Goal: Transaction & Acquisition: Purchase product/service

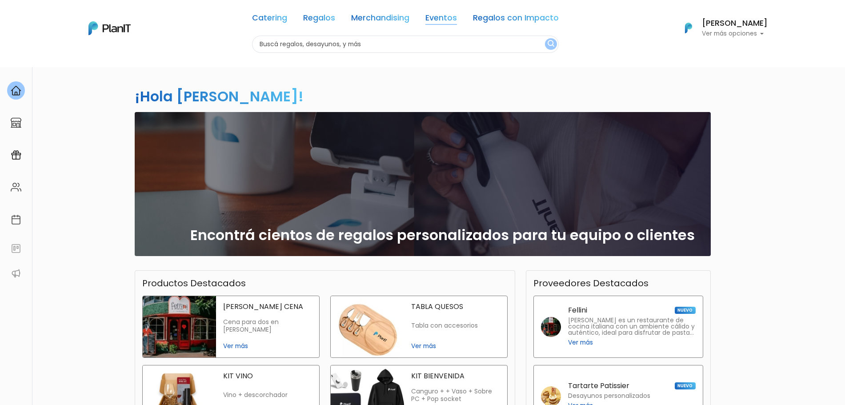
click at [448, 20] on link "Eventos" at bounding box center [441, 19] width 32 height 11
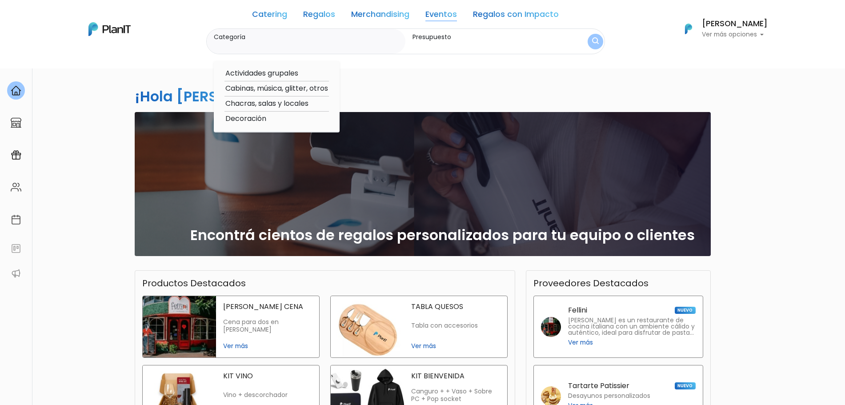
click at [331, 50] on input "Categoría" at bounding box center [308, 45] width 188 height 9
click at [321, 44] on input "Categoría" at bounding box center [308, 45] width 188 height 9
type input "jugos"
click button "submit" at bounding box center [596, 42] width 16 height 16
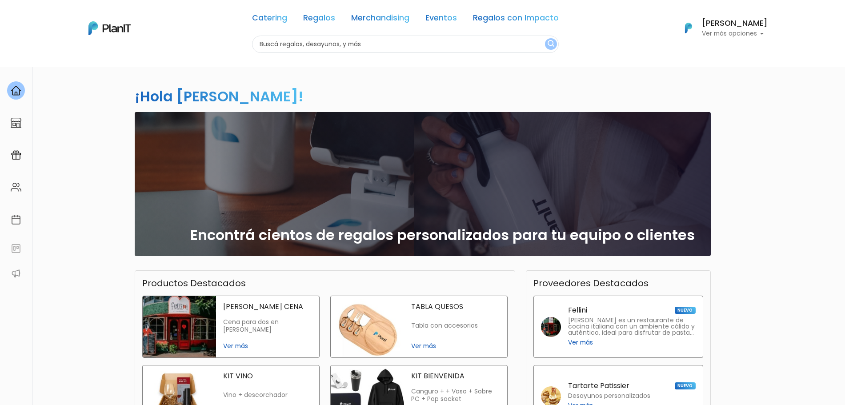
click at [336, 51] on input "text" at bounding box center [405, 44] width 307 height 17
type input "jugos"
click at [545, 38] on button "submit" at bounding box center [551, 44] width 12 height 12
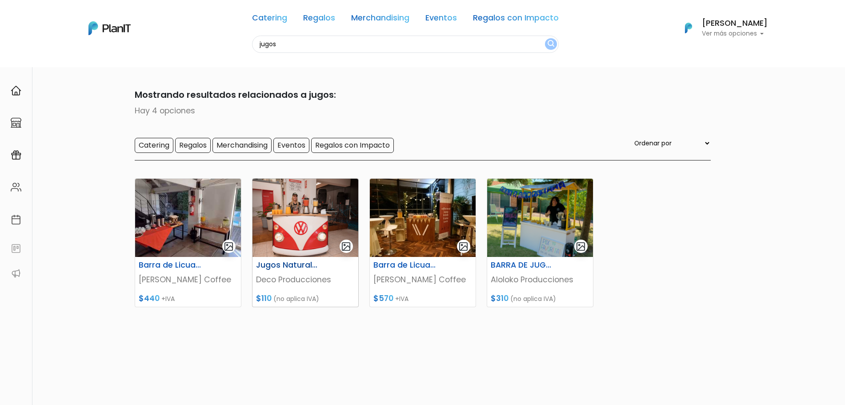
click at [293, 236] on img at bounding box center [305, 218] width 106 height 78
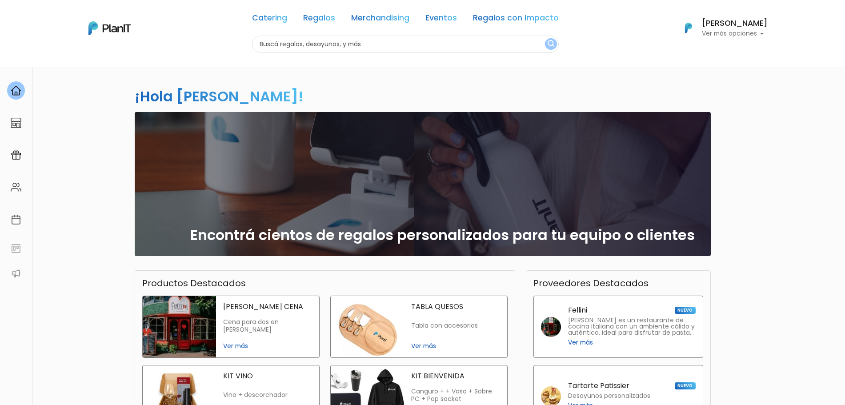
click at [721, 32] on p "Ver más opciones" at bounding box center [735, 34] width 66 height 6
click at [728, 133] on link "Cerrar Sesión" at bounding box center [728, 132] width 79 height 18
